Goal: Task Accomplishment & Management: Manage account settings

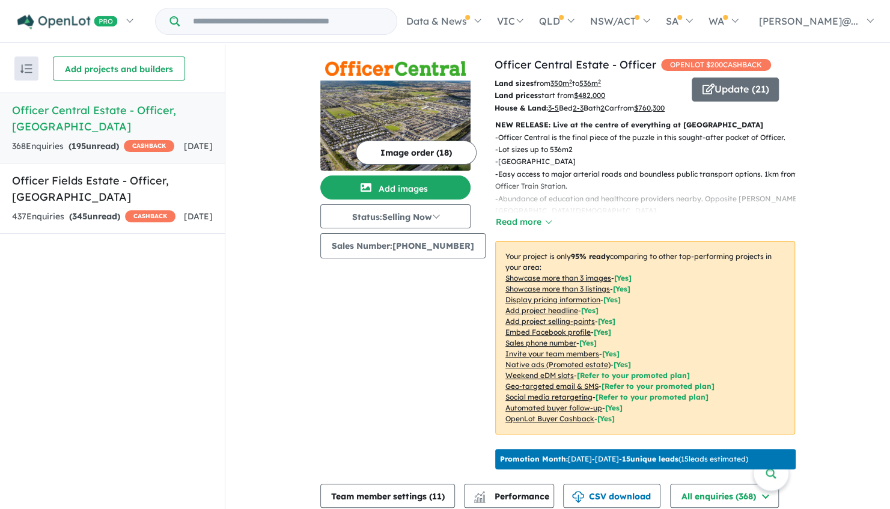
click at [265, 23] on input "Try estate name, suburb, builder or developer" at bounding box center [288, 21] width 212 height 26
click at [111, 212] on div "437 Enquir ies ( 345 unread) CASHBACK" at bounding box center [93, 217] width 163 height 14
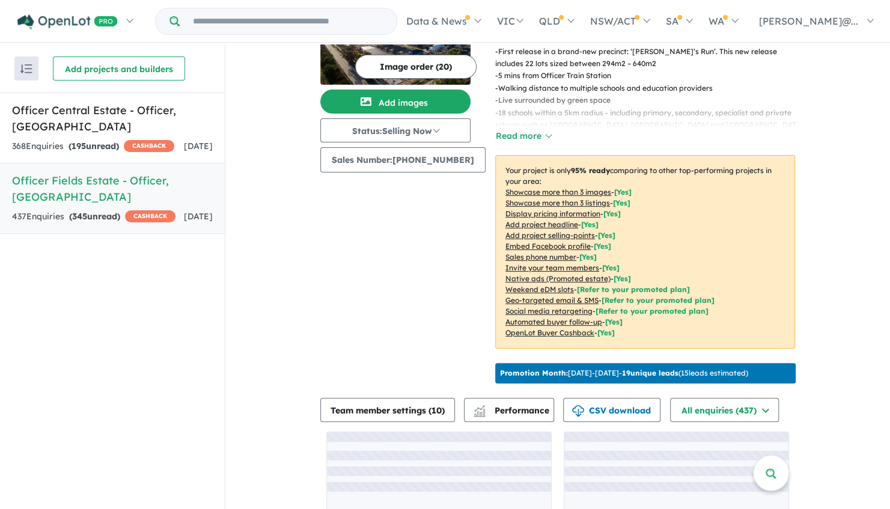
scroll to position [177, 0]
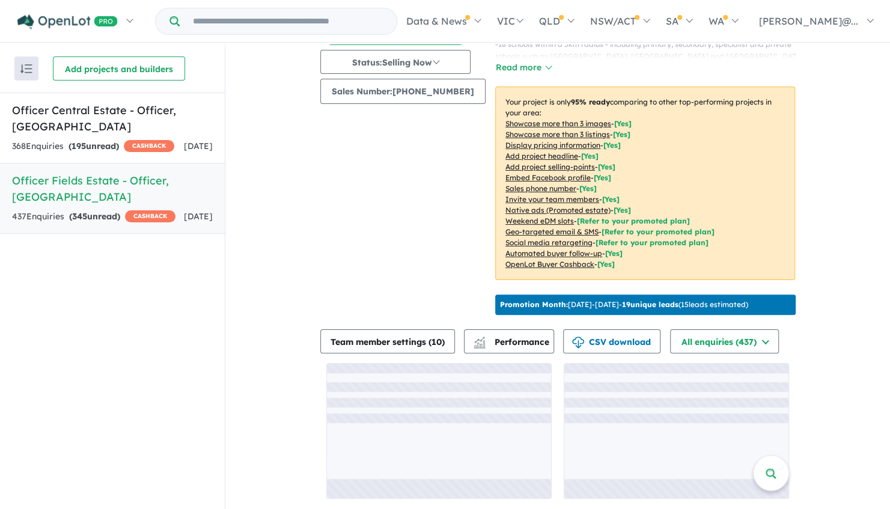
click at [267, 22] on input "Try estate name, suburb, builder or developer" at bounding box center [288, 21] width 212 height 26
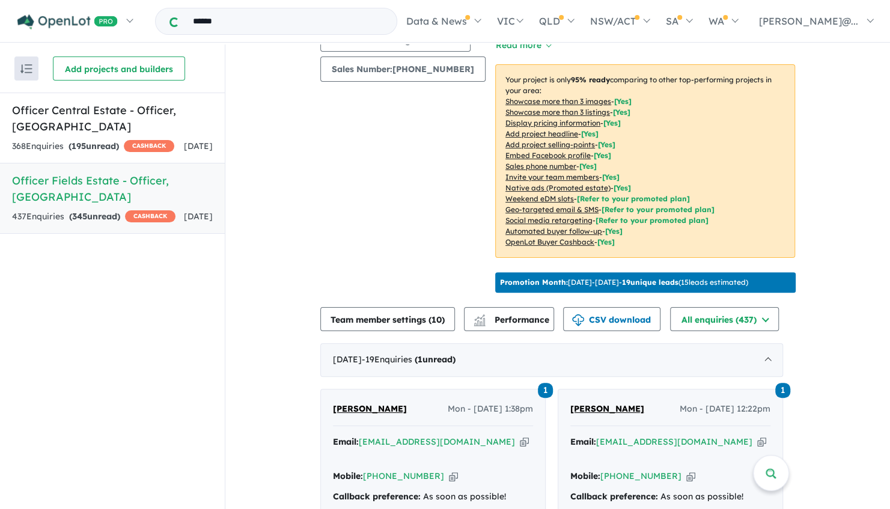
type input "******"
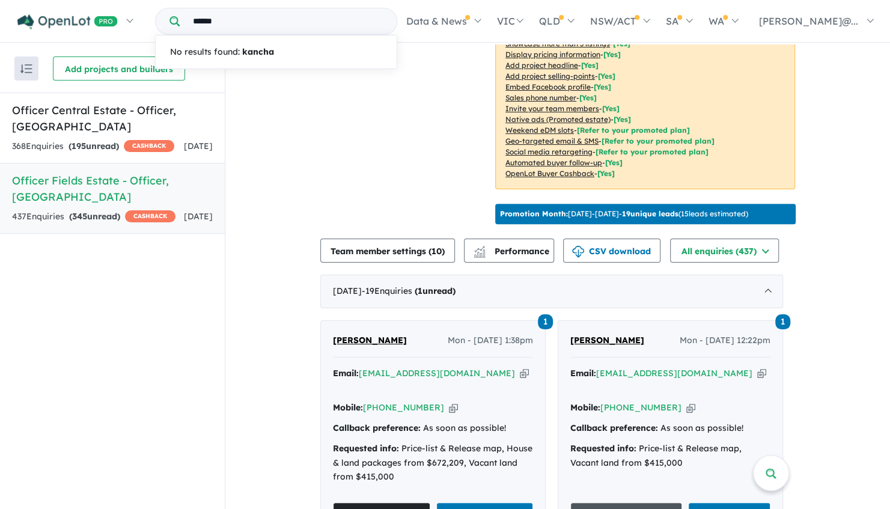
scroll to position [297, 0]
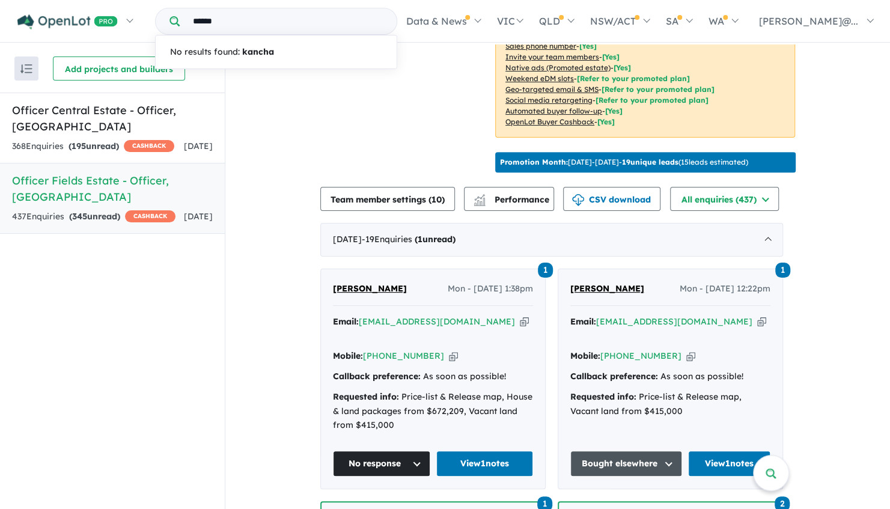
click at [369, 294] on span "Kanchna Iyer" at bounding box center [370, 288] width 74 height 11
click at [380, 294] on span "[PERSON_NAME]" at bounding box center [370, 288] width 74 height 11
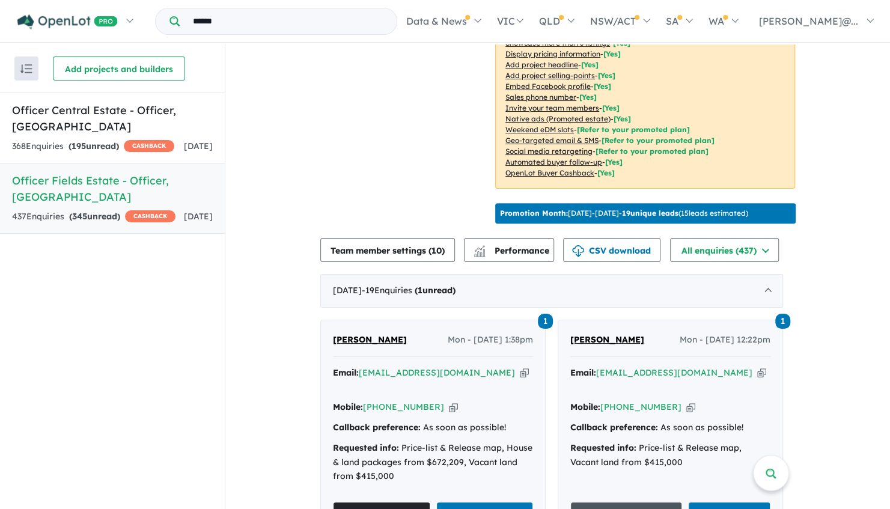
scroll to position [177, 0]
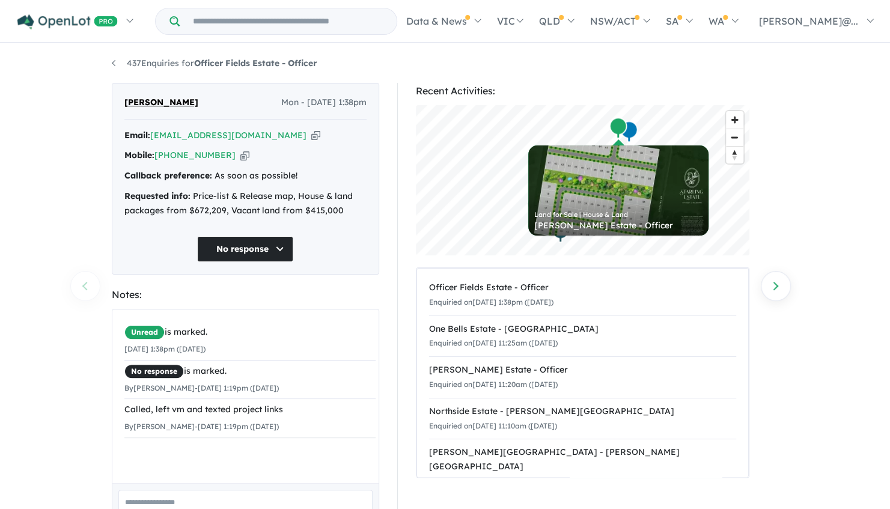
click at [240, 154] on icon "button" at bounding box center [244, 155] width 9 height 13
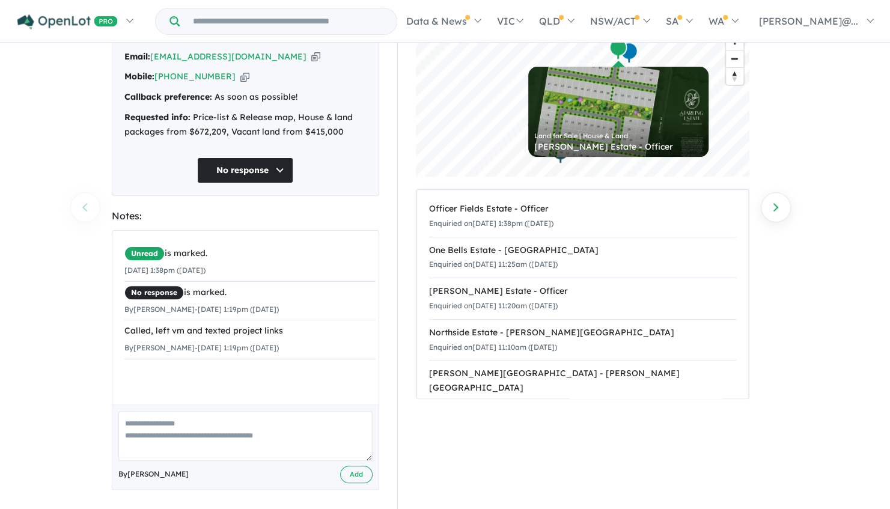
scroll to position [81, 0]
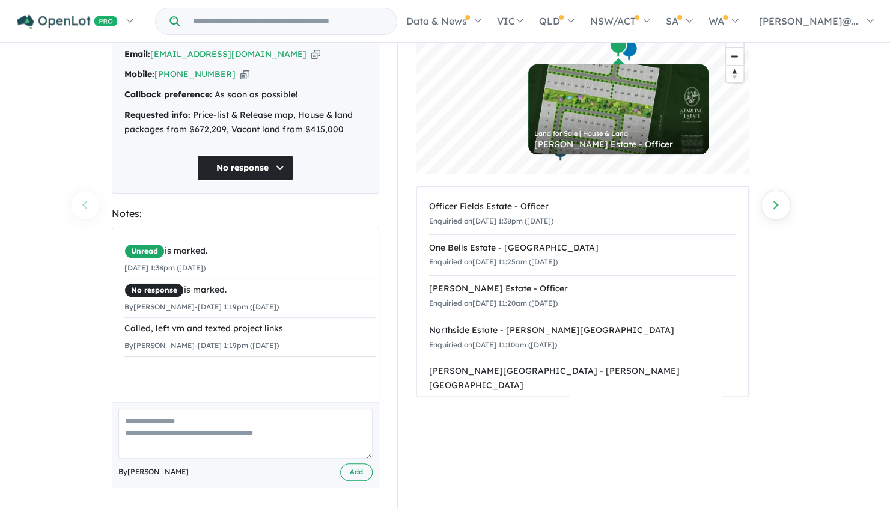
click at [207, 426] on textarea at bounding box center [245, 434] width 254 height 50
type textarea "**********"
click at [362, 457] on div "**********" at bounding box center [245, 444] width 266 height 85
click at [357, 469] on button "Add" at bounding box center [356, 471] width 32 height 17
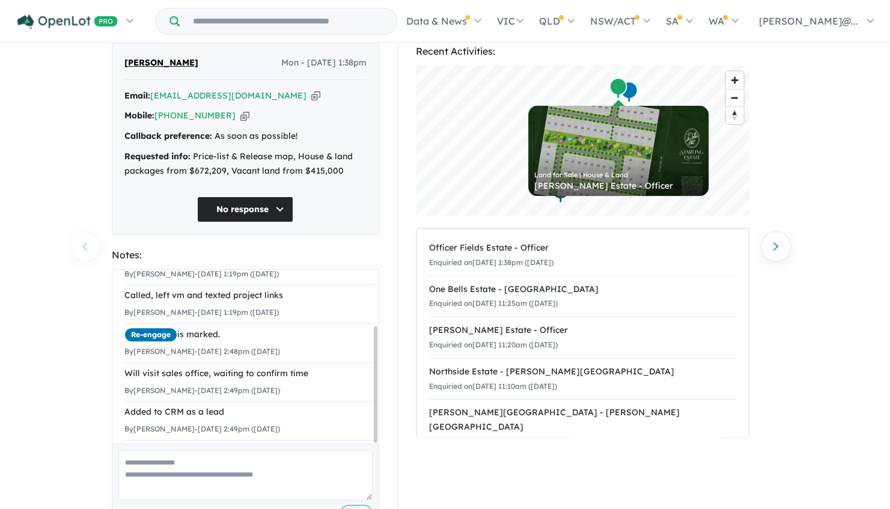
scroll to position [21, 0]
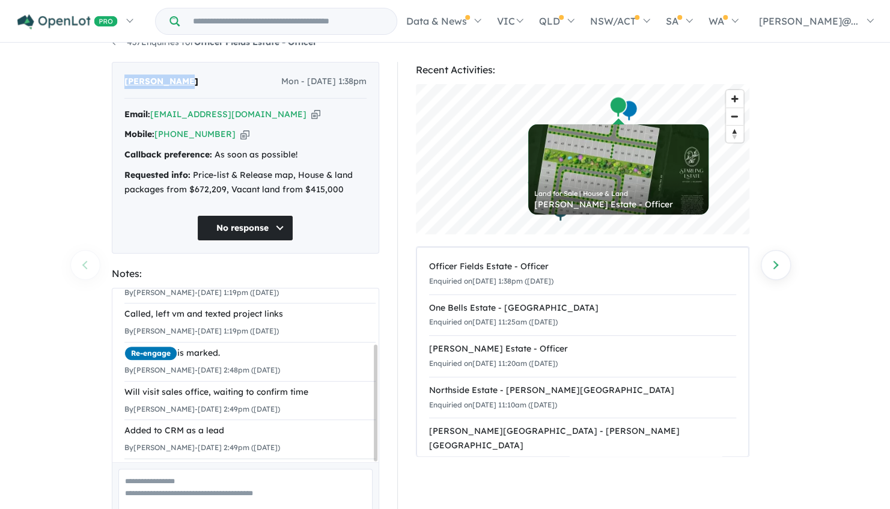
drag, startPoint x: 188, startPoint y: 81, endPoint x: 108, endPoint y: 87, distance: 80.2
click at [108, 87] on div "Kanchna Iyer Mon - 25/08/2025, 1:38pm Email: kanchnaiyer@gmail.com Copied! Mobi…" at bounding box center [246, 317] width 286 height 510
copy span "[PERSON_NAME]"
click at [311, 111] on icon "button" at bounding box center [315, 114] width 9 height 13
copy span "[PERSON_NAME]"
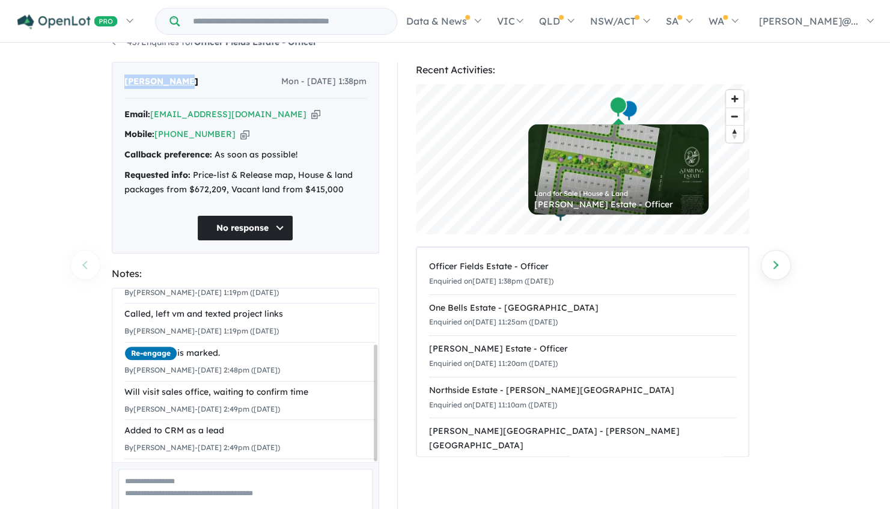
click at [240, 133] on icon "button" at bounding box center [244, 134] width 9 height 13
copy span "[PERSON_NAME]"
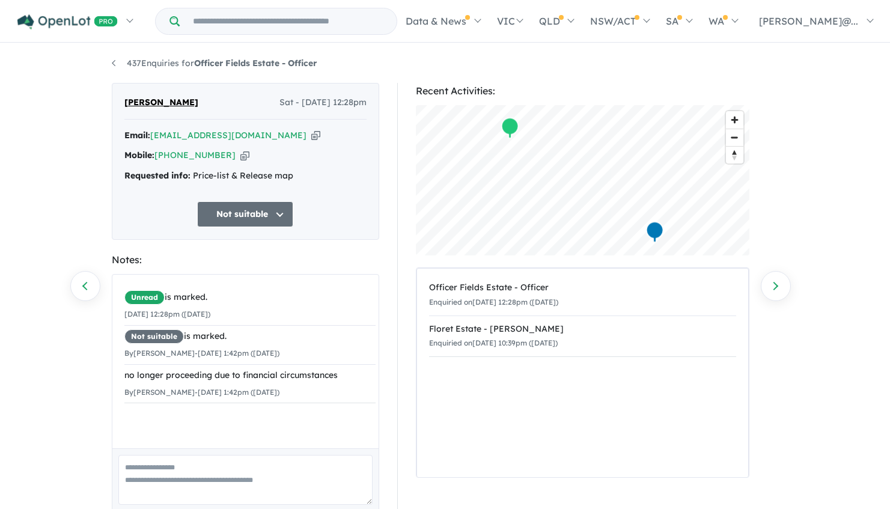
scroll to position [47, 0]
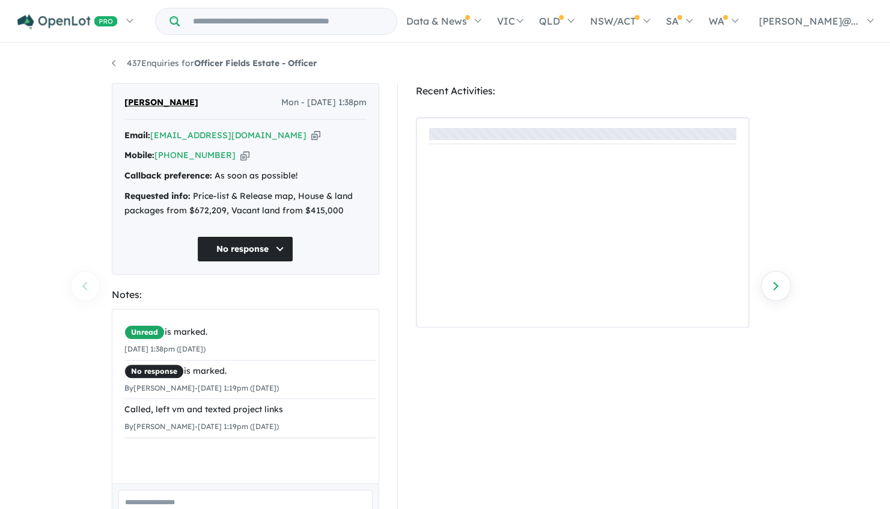
click at [261, 243] on button "No response" at bounding box center [245, 249] width 96 height 26
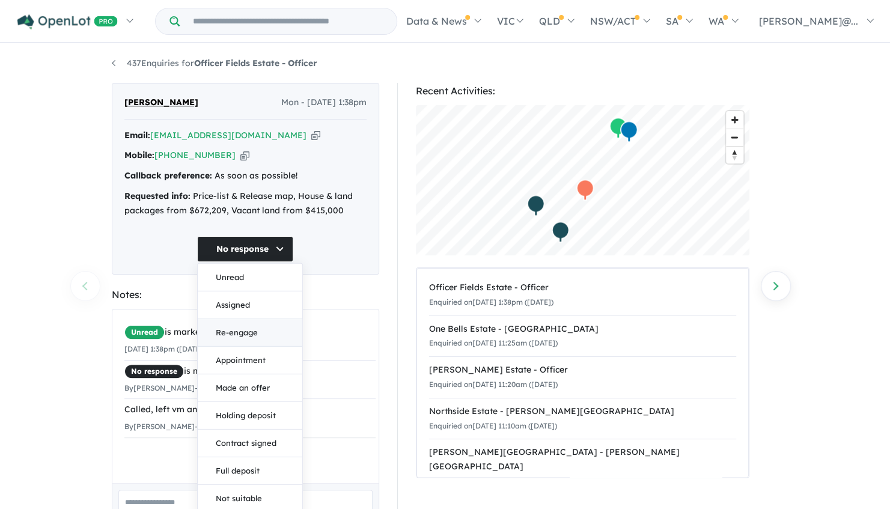
click at [251, 337] on button "Re-engage" at bounding box center [250, 333] width 105 height 28
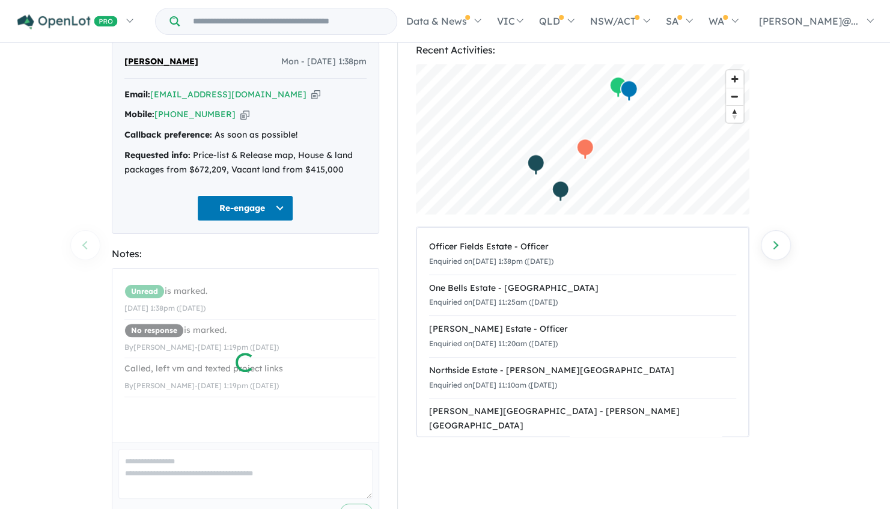
scroll to position [60, 0]
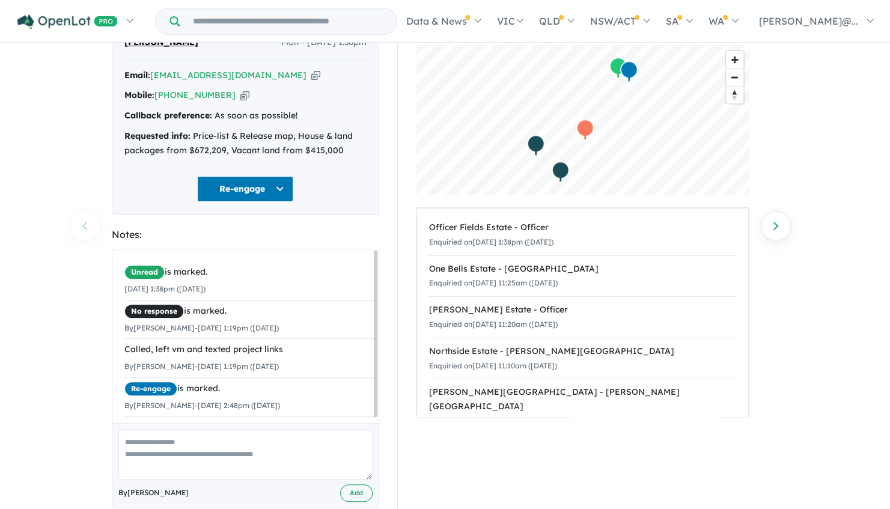
click at [221, 468] on textarea at bounding box center [245, 455] width 254 height 50
type textarea "**********"
click at [347, 486] on button "Add" at bounding box center [356, 492] width 32 height 17
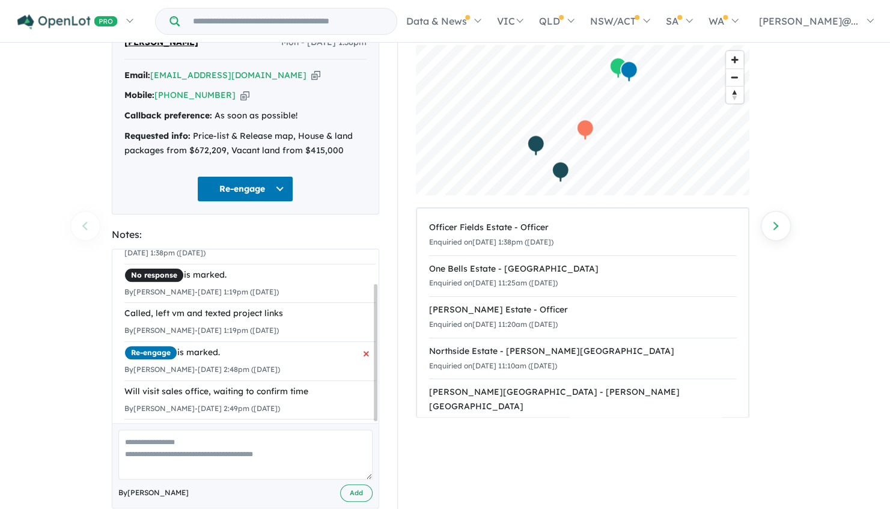
scroll to position [0, 0]
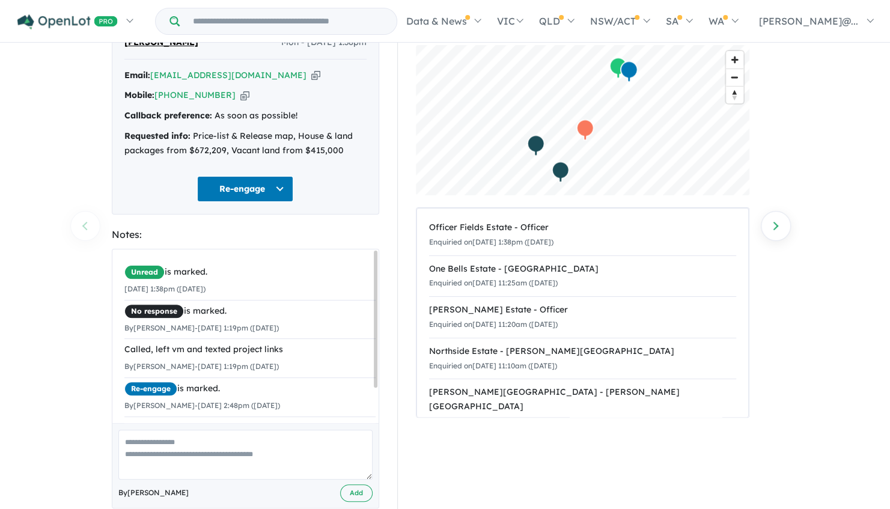
drag, startPoint x: 263, startPoint y: 370, endPoint x: 64, endPoint y: 254, distance: 230.3
click at [64, 255] on div "437 Enquiries for Officer Fields Estate - Officer Previous enquiry Next enquiry…" at bounding box center [445, 217] width 890 height 466
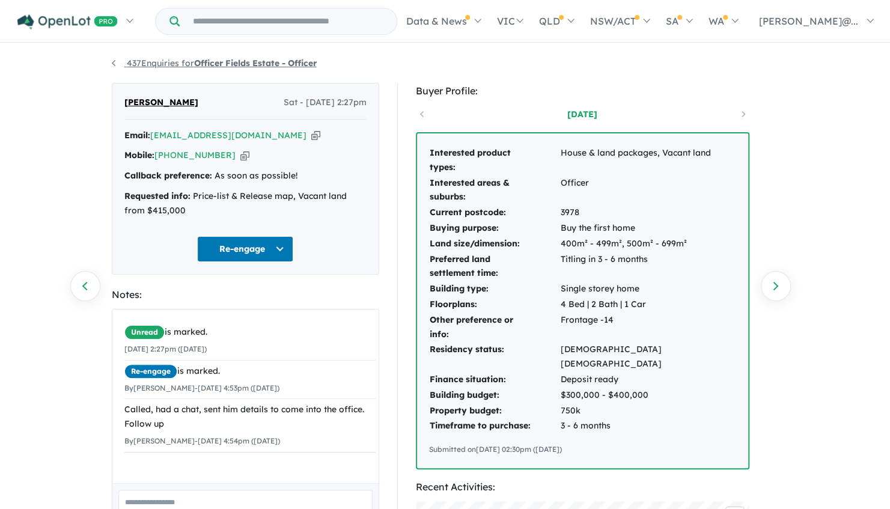
click at [112, 63] on link "437 Enquiries for Officer Fields Estate - Officer" at bounding box center [214, 63] width 205 height 11
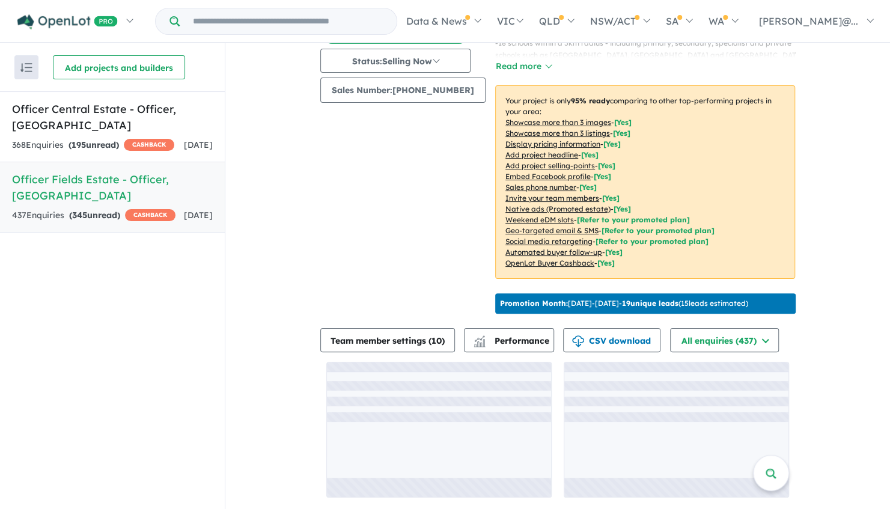
scroll to position [1, 0]
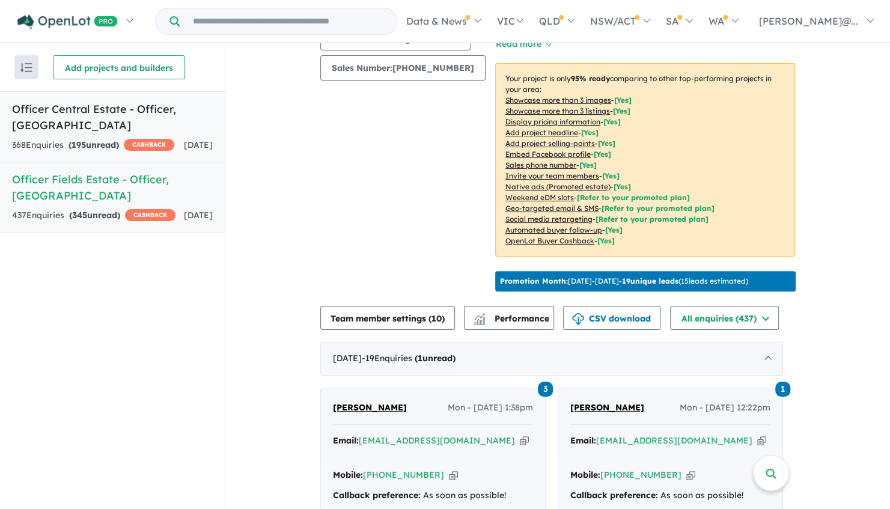
click at [151, 139] on div "368 Enquir ies ( 195 unread) CASHBACK" at bounding box center [93, 145] width 162 height 14
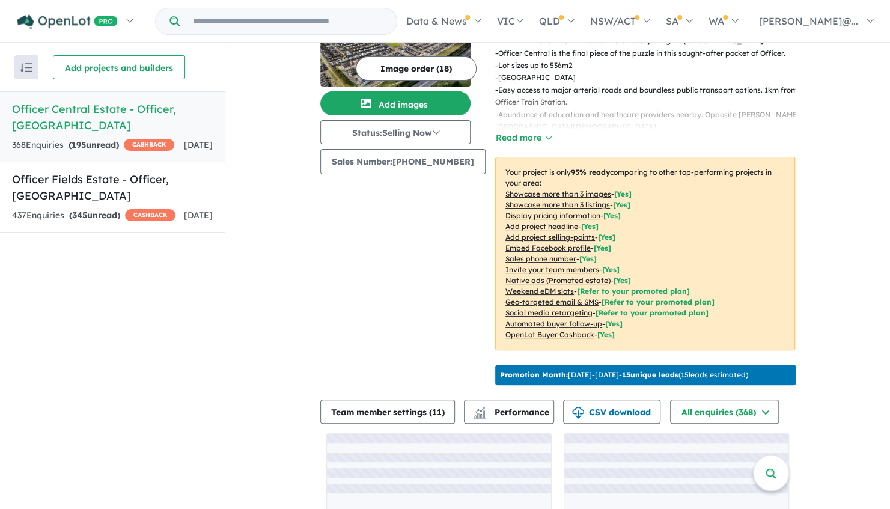
scroll to position [177, 0]
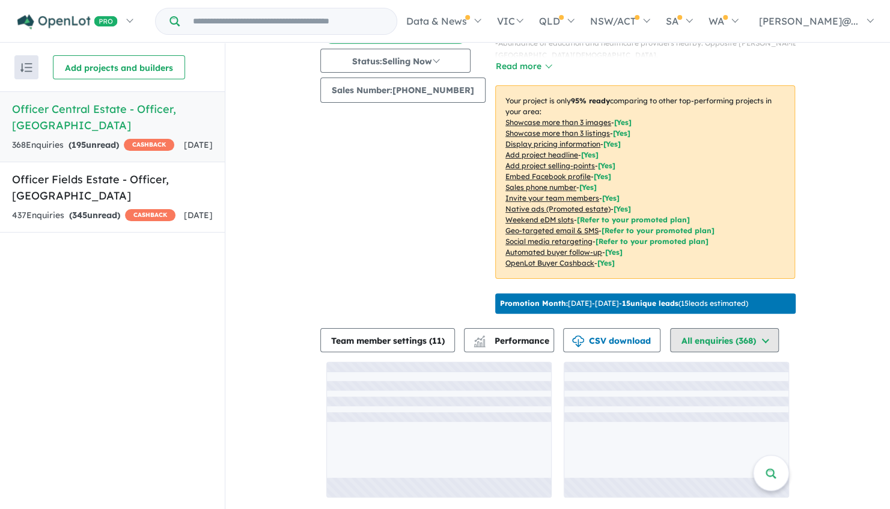
click at [744, 341] on button "All enquiries ( 368 )" at bounding box center [724, 340] width 109 height 24
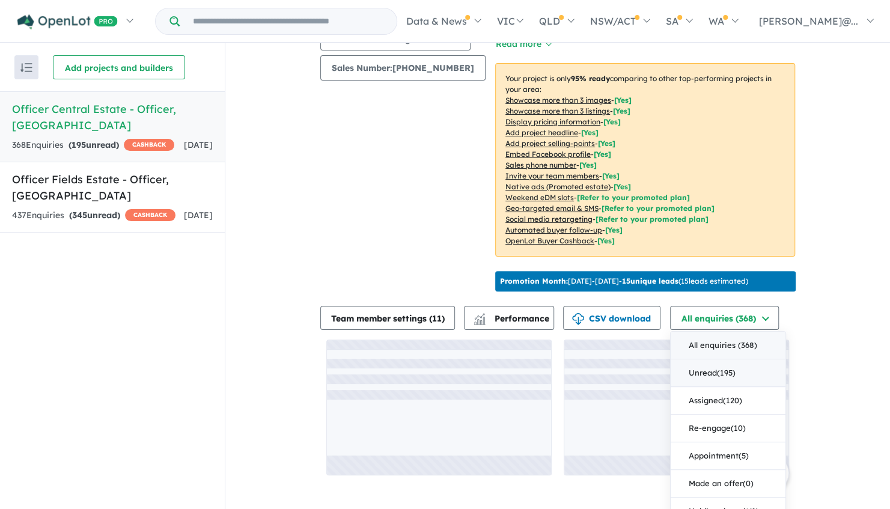
click at [741, 387] on button "Unread ( 195 )" at bounding box center [728, 373] width 115 height 28
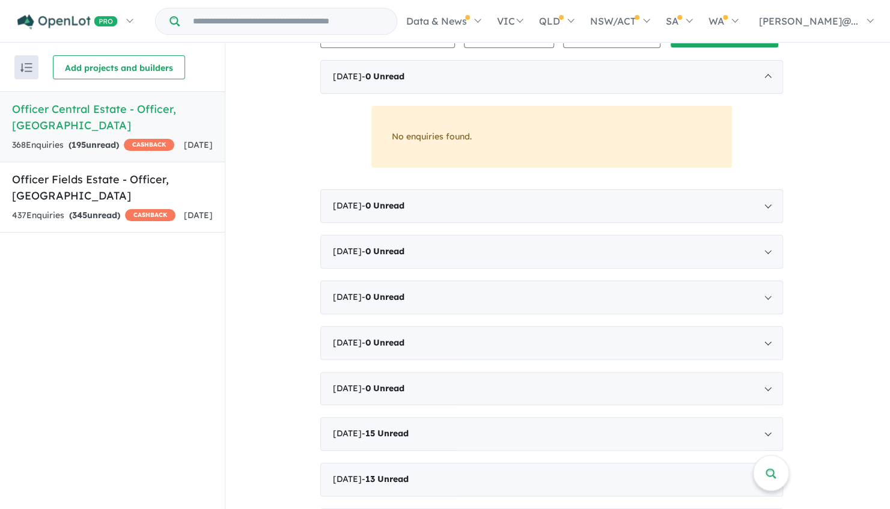
scroll to position [477, 0]
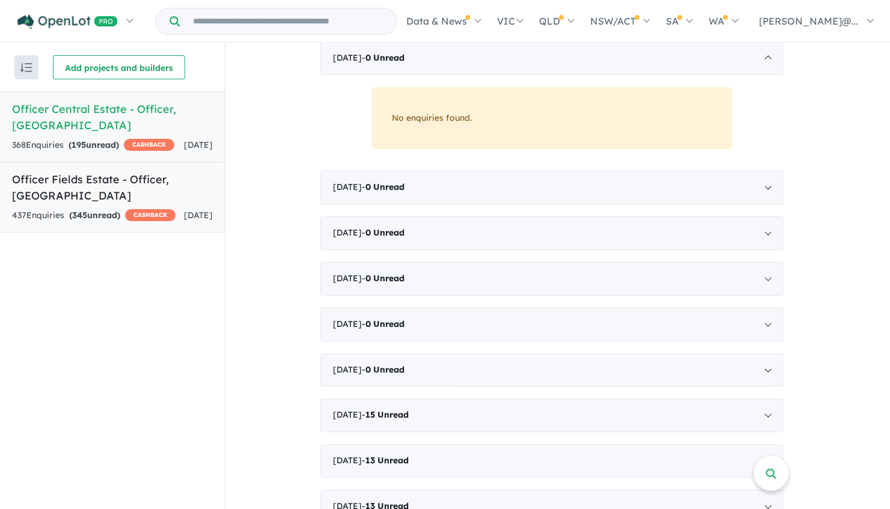
click at [160, 222] on link "Officer Fields Estate - Officer , VIC 437 Enquir ies ( 345 unread) CASHBACK 3 d…" at bounding box center [112, 197] width 225 height 71
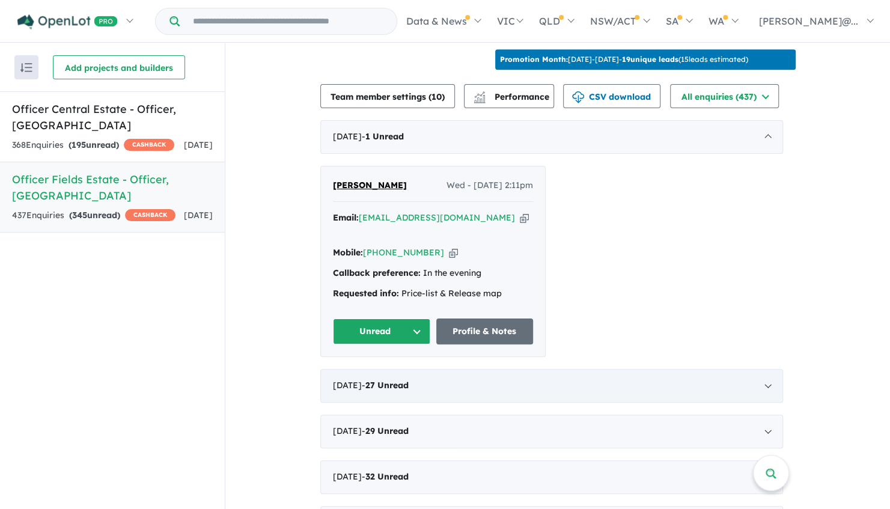
scroll to position [417, 0]
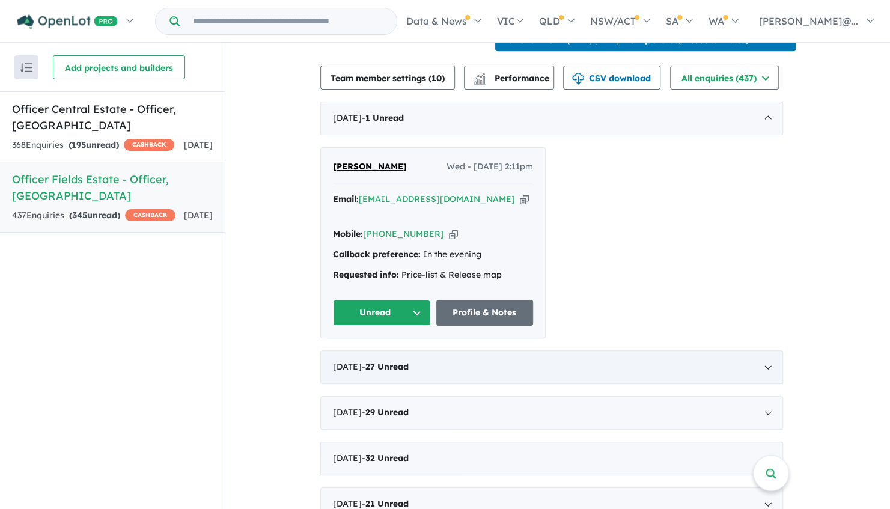
click at [645, 373] on div "July 2025 - 27 Unread" at bounding box center [551, 367] width 463 height 34
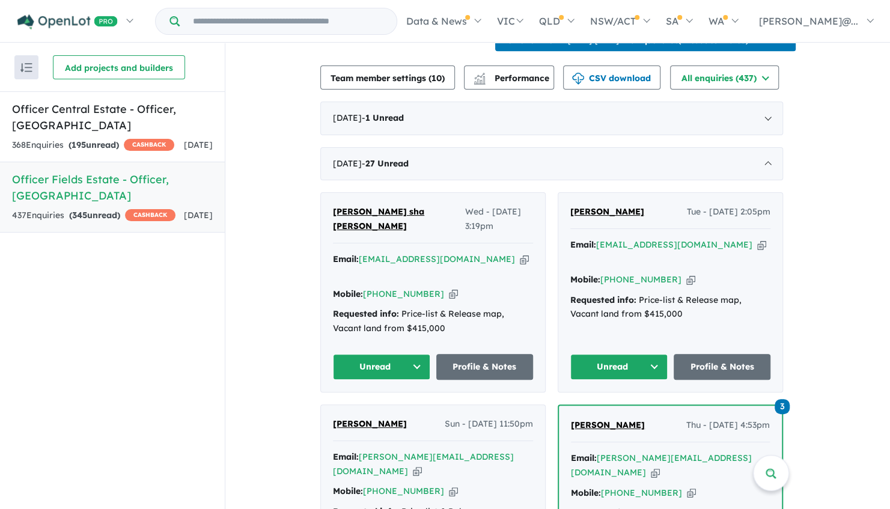
click at [355, 231] on span "[PERSON_NAME] sha [PERSON_NAME]" at bounding box center [378, 218] width 91 height 25
click at [409, 380] on button "Unread" at bounding box center [381, 367] width 97 height 26
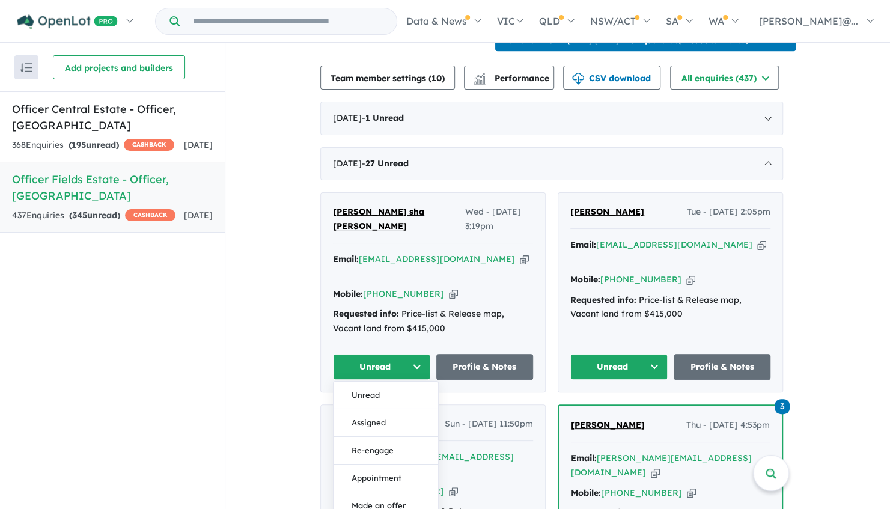
scroll to position [477, 0]
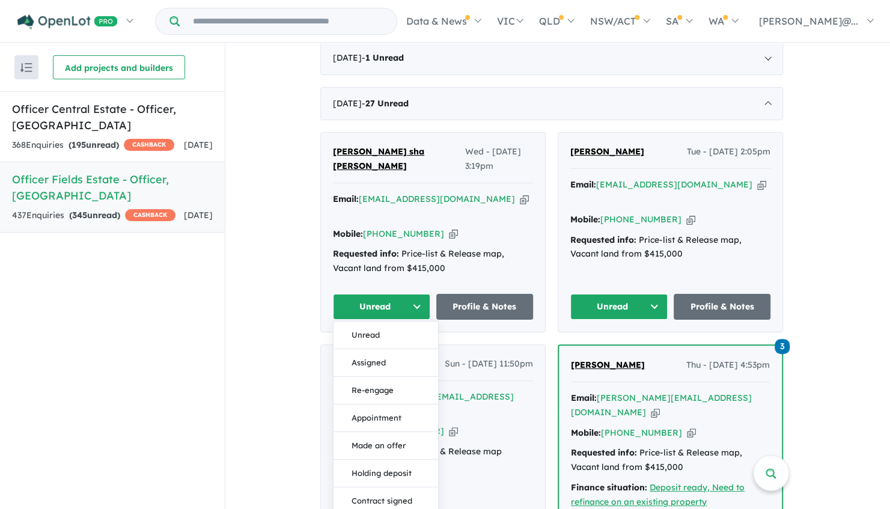
click at [565, 258] on div "İlknur Ilknur Tue - 29/07/2025, 2:05pm Email: tatlideniz2009@hotmail.com Copied…" at bounding box center [670, 232] width 224 height 199
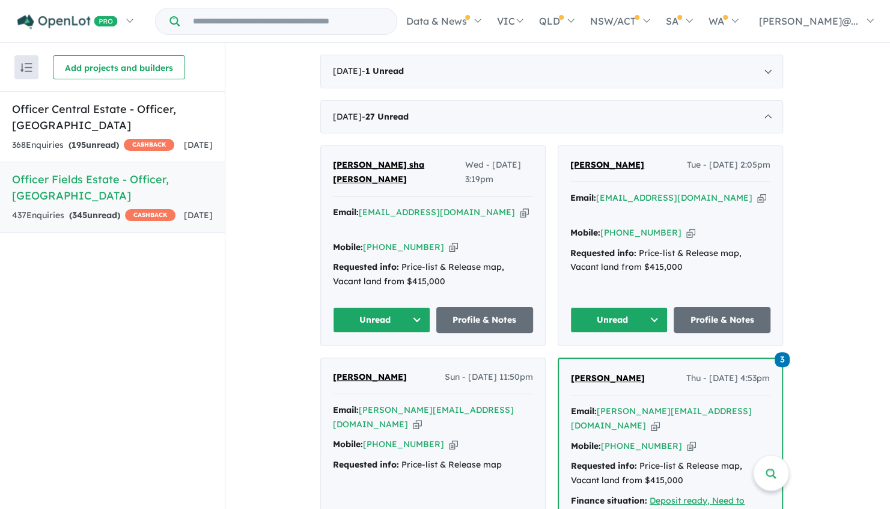
scroll to position [417, 0]
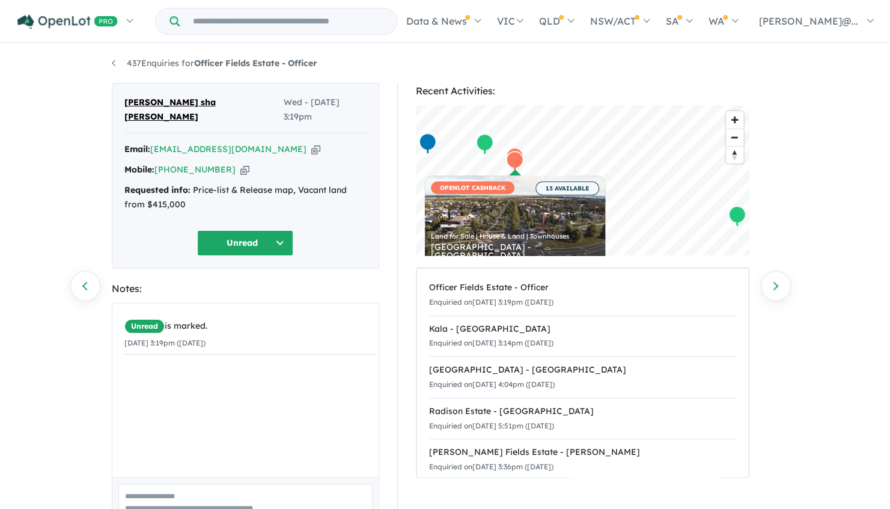
click at [236, 230] on button "Unread" at bounding box center [245, 243] width 96 height 26
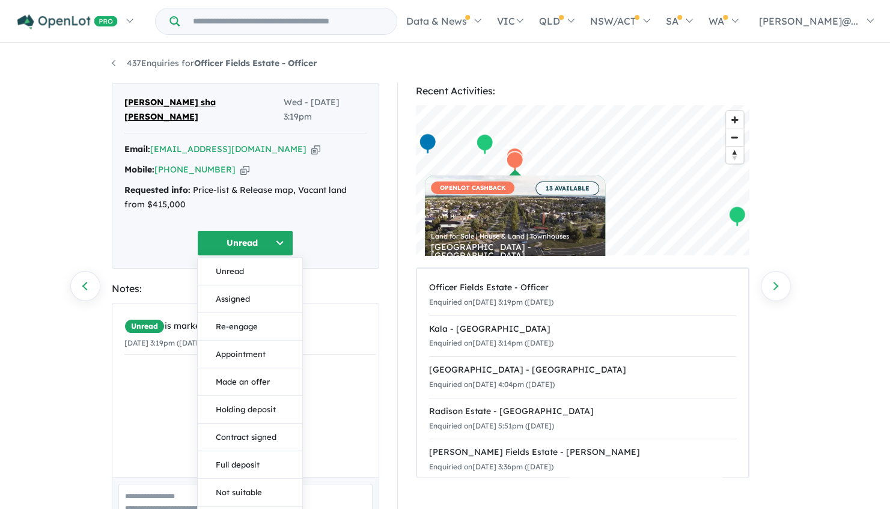
click at [255, 320] on button "Re-engage" at bounding box center [250, 327] width 105 height 28
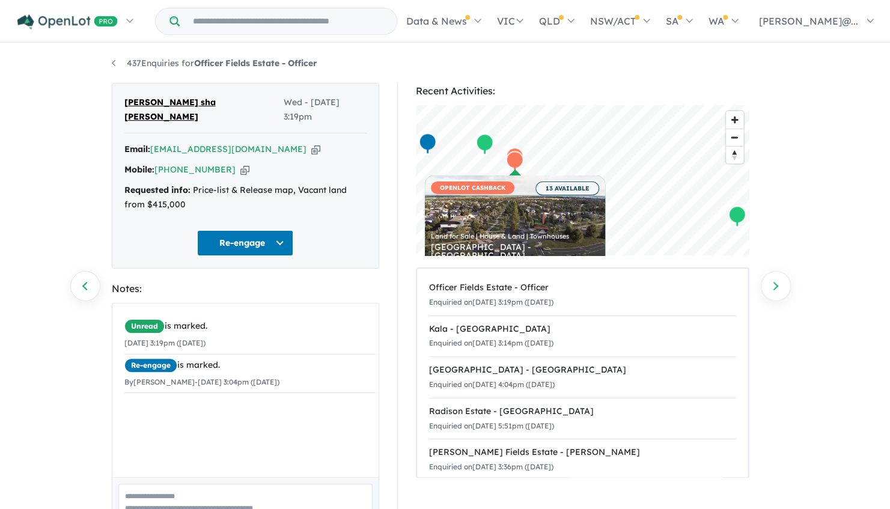
click at [260, 488] on textarea at bounding box center [245, 509] width 254 height 50
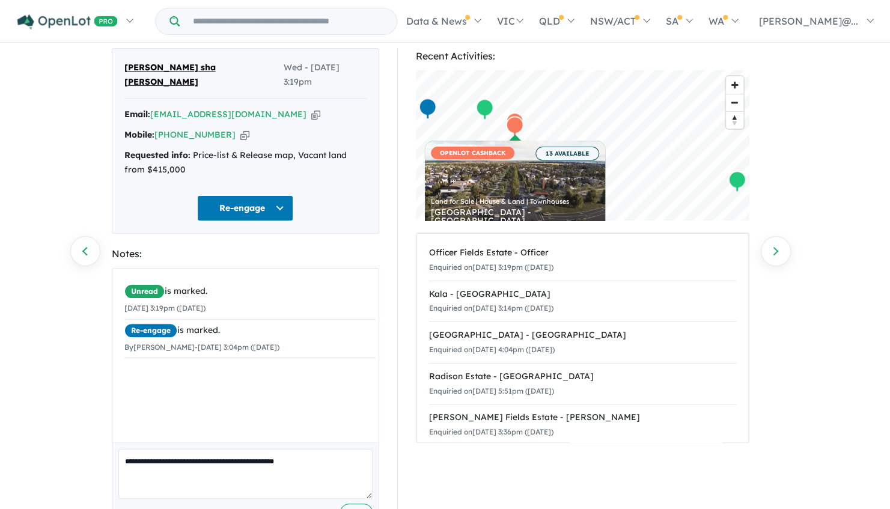
scroll to position [60, 0]
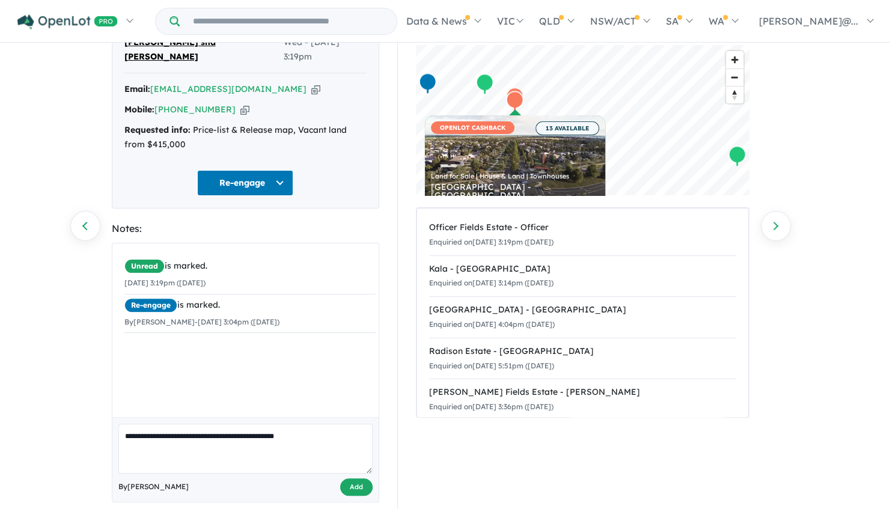
type textarea "**********"
click at [367, 478] on button "Add" at bounding box center [356, 486] width 32 height 17
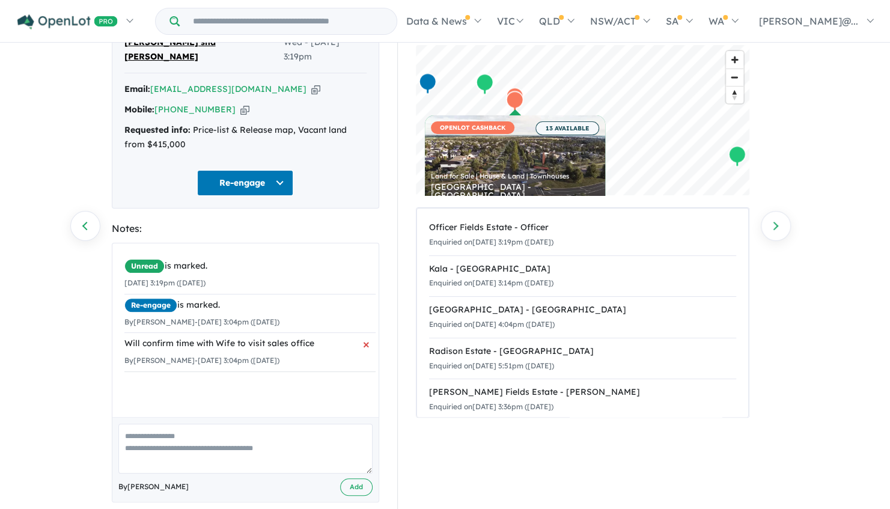
scroll to position [0, 0]
